Goal: Information Seeking & Learning: Learn about a topic

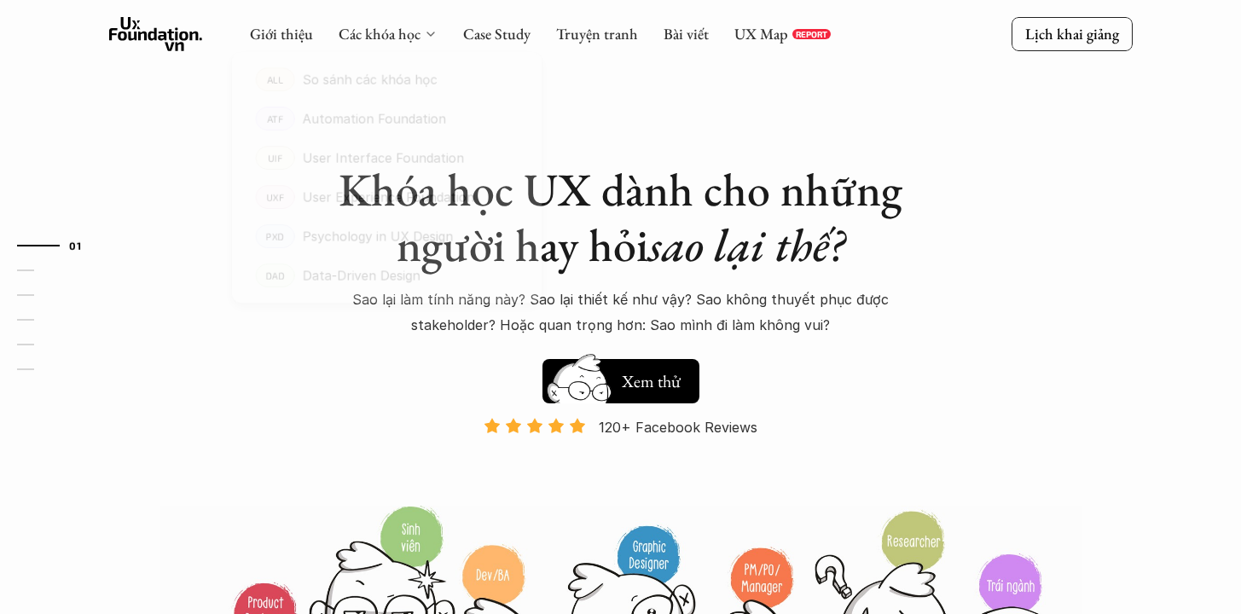
click at [433, 25] on div "Các khóa học" at bounding box center [388, 34] width 99 height 19
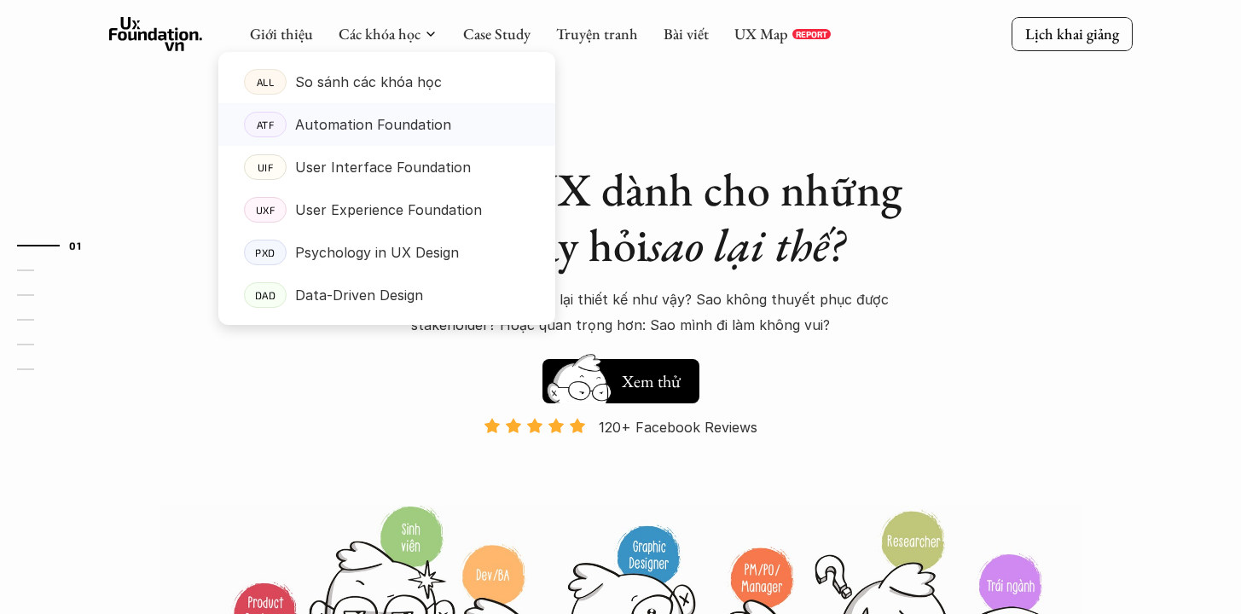
click at [409, 124] on p "Automation Foundation" at bounding box center [373, 125] width 156 height 26
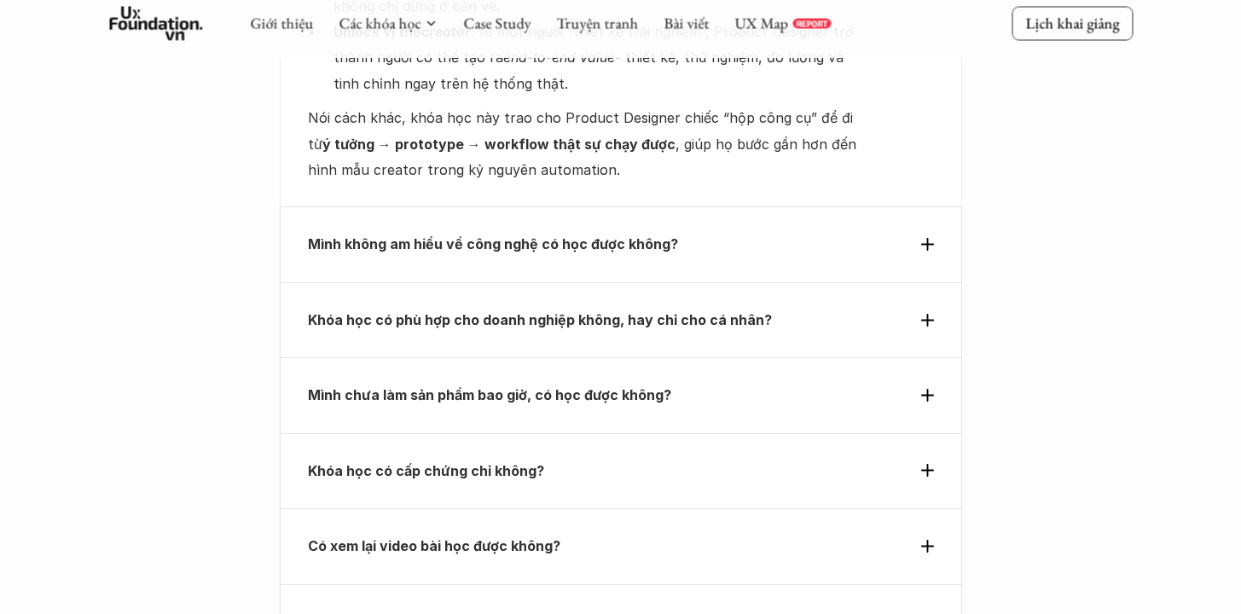
scroll to position [6014, 0]
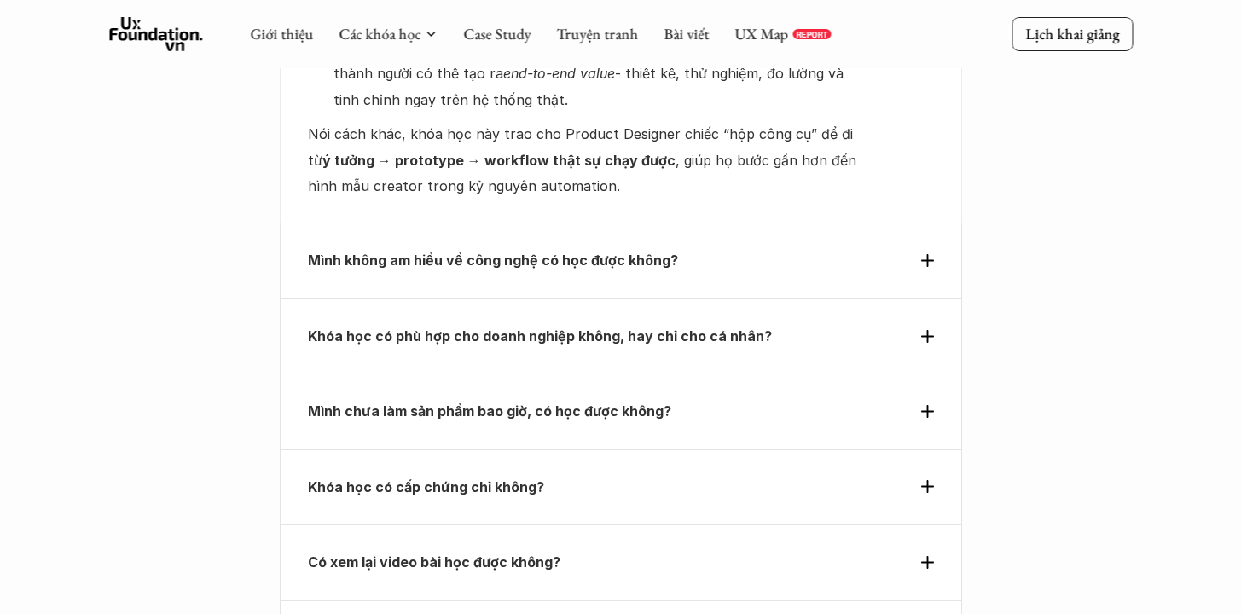
click at [606, 247] on p "Mình không am hiểu về công nghệ có học được không?" at bounding box center [590, 260] width 564 height 26
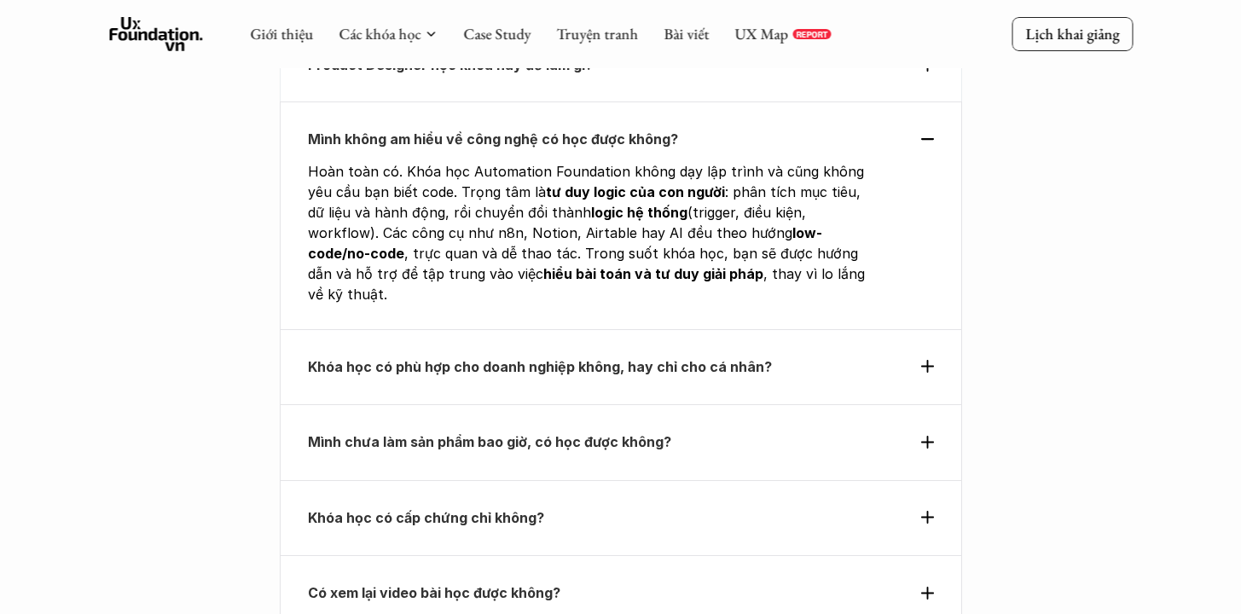
scroll to position [5716, 0]
click at [586, 330] on div "Khóa học có phù hợp cho doanh nghiệp không, hay chỉ cho cá nhân?" at bounding box center [621, 367] width 682 height 75
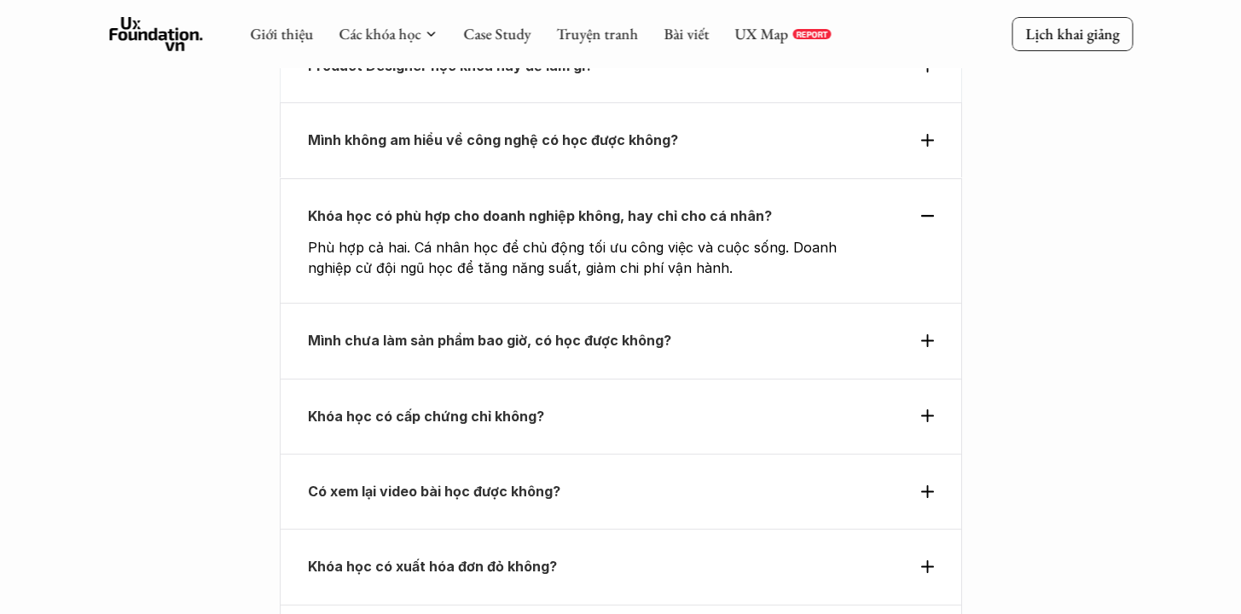
click at [589, 332] on strong "Mình chưa làm sản phẩm bao giờ, có học được không?" at bounding box center [489, 340] width 363 height 17
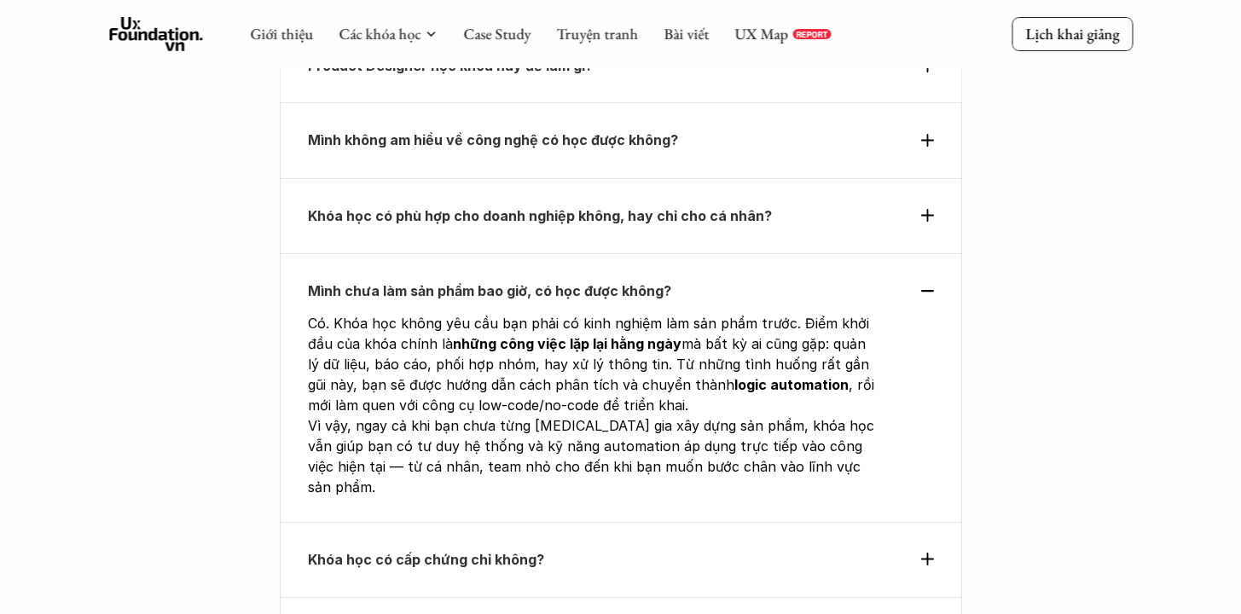
click at [559, 522] on div "Khóa học có cấp chứng chỉ không?" at bounding box center [621, 559] width 682 height 75
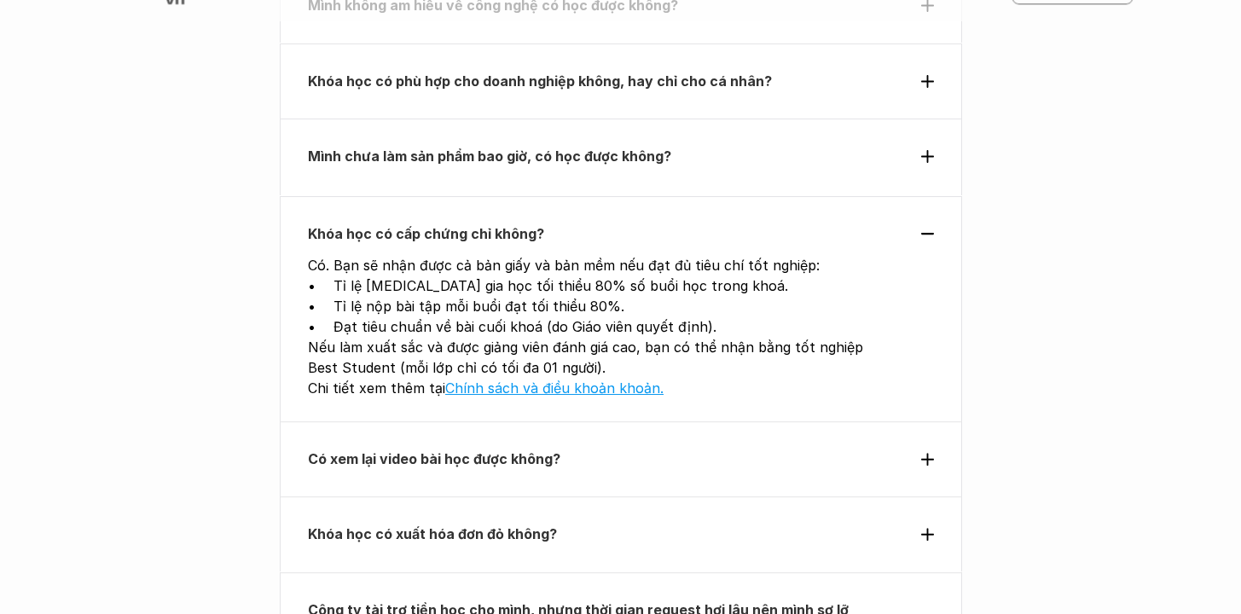
scroll to position [5876, 0]
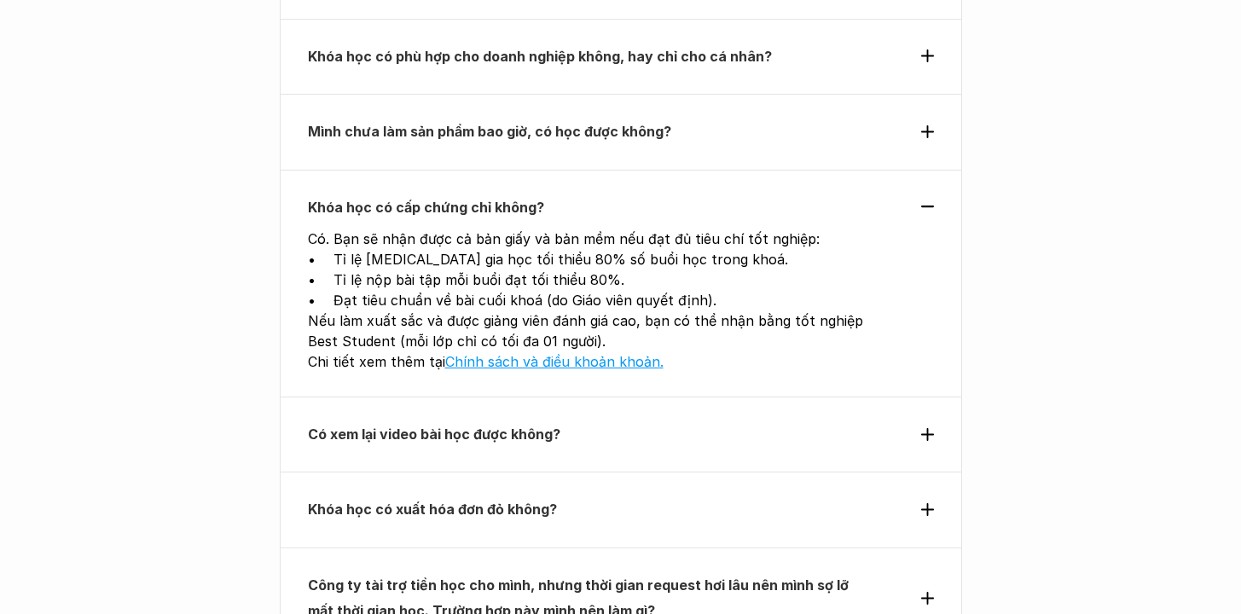
click at [576, 421] on p "Có xem lại video bài học được không?" at bounding box center [590, 434] width 564 height 26
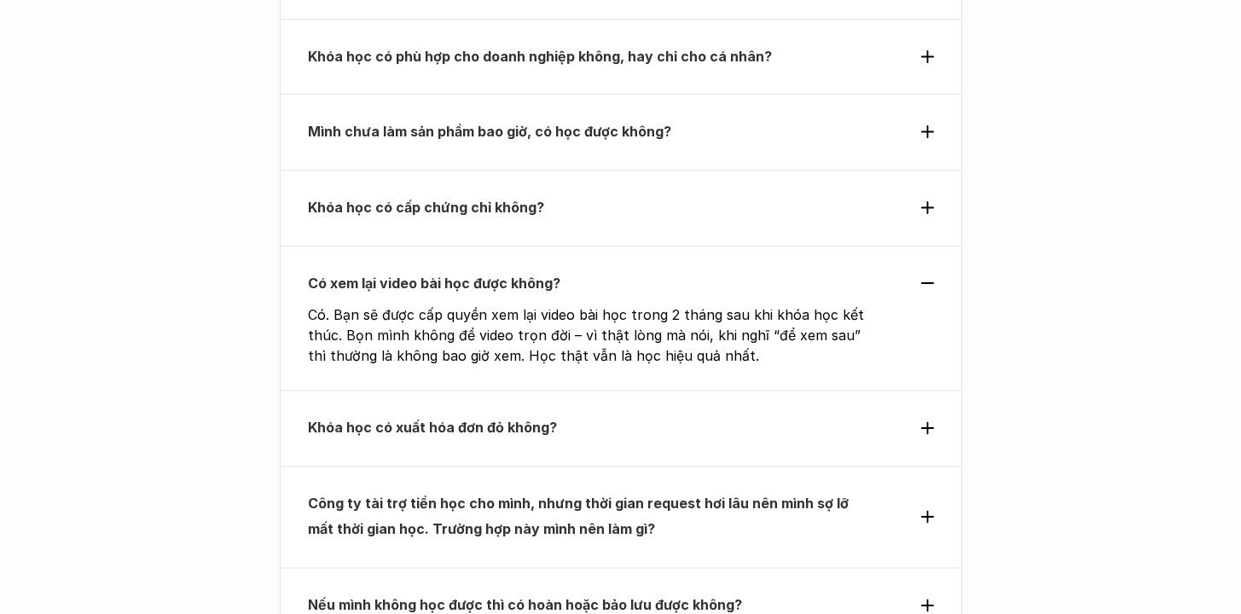
click at [576, 391] on div "Khóa học có xuất hóa đơn đỏ không?" at bounding box center [621, 428] width 682 height 75
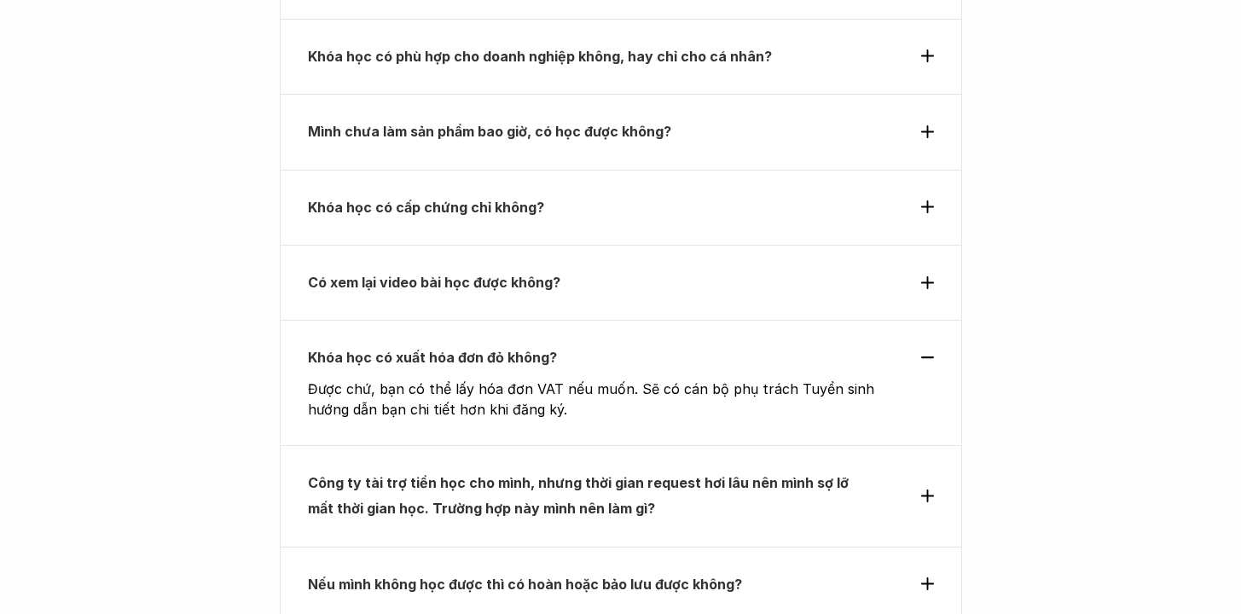
click at [593, 194] on p "Khóa học có cấp chứng chỉ không?" at bounding box center [590, 207] width 564 height 26
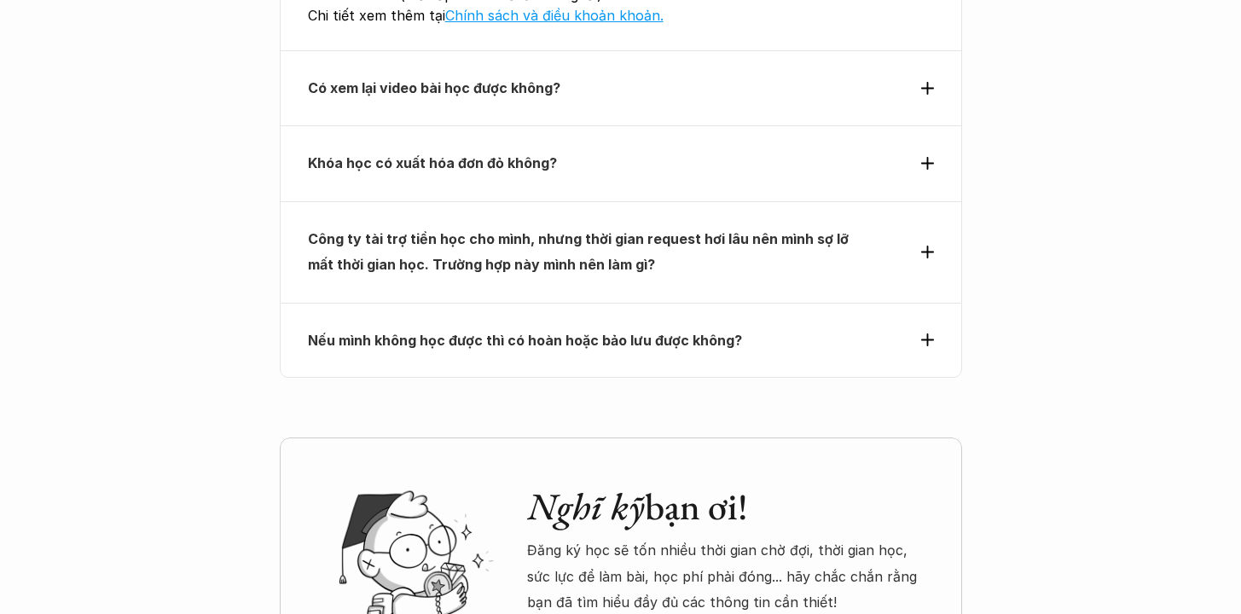
click at [581, 303] on div "Nếu mình không học được thì có hoàn hoặc bảo lưu được không?" at bounding box center [621, 340] width 682 height 75
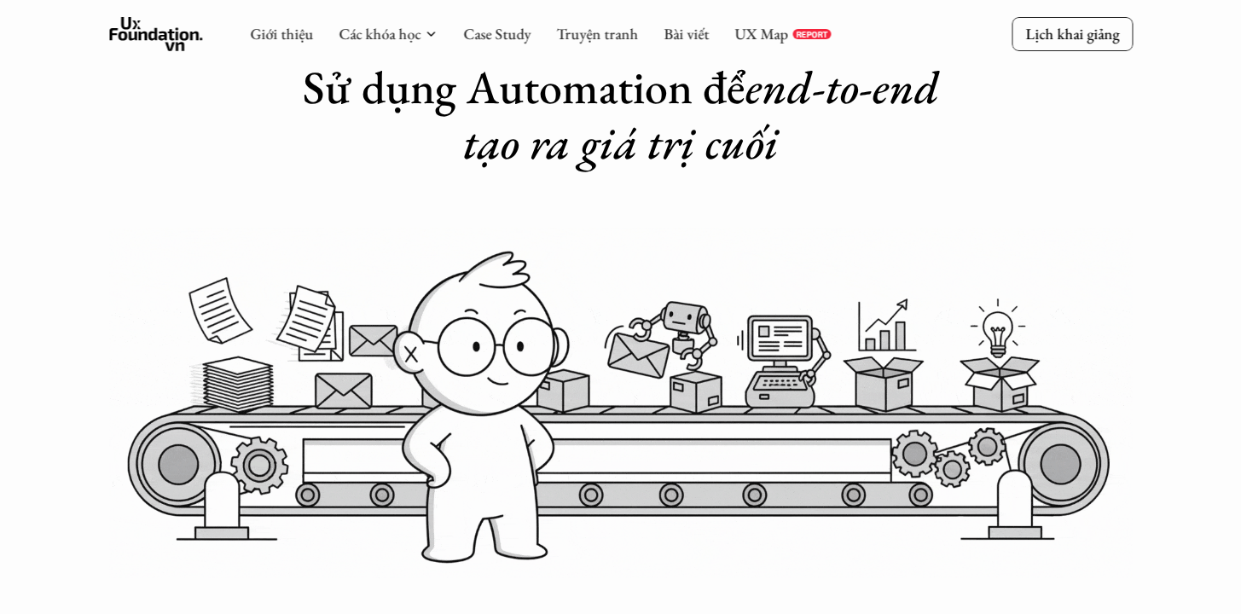
scroll to position [0, 0]
